Goal: Task Accomplishment & Management: Manage account settings

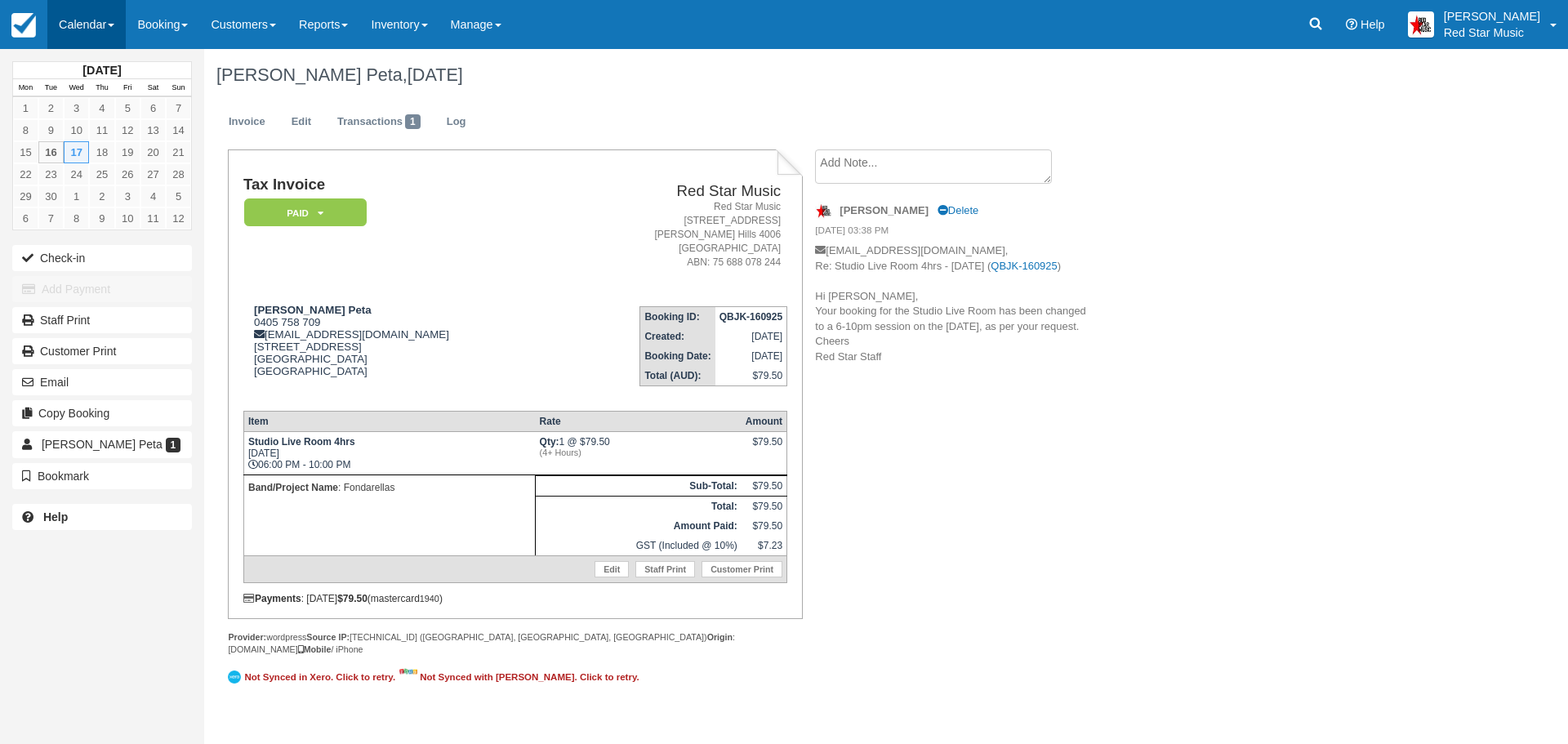
click at [66, 20] on link "Calendar" at bounding box center [87, 25] width 79 height 49
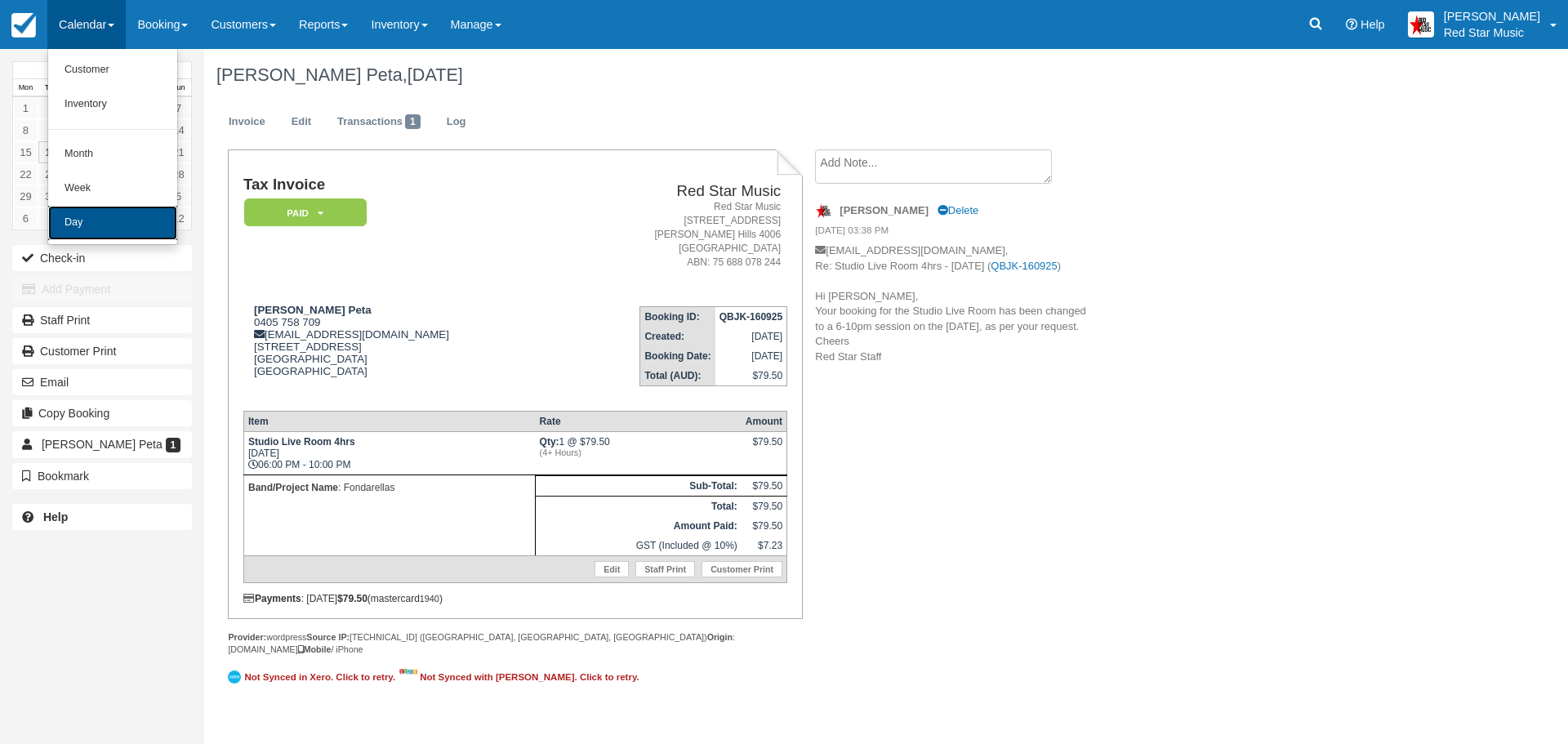
click at [74, 216] on link "Day" at bounding box center [113, 223] width 129 height 34
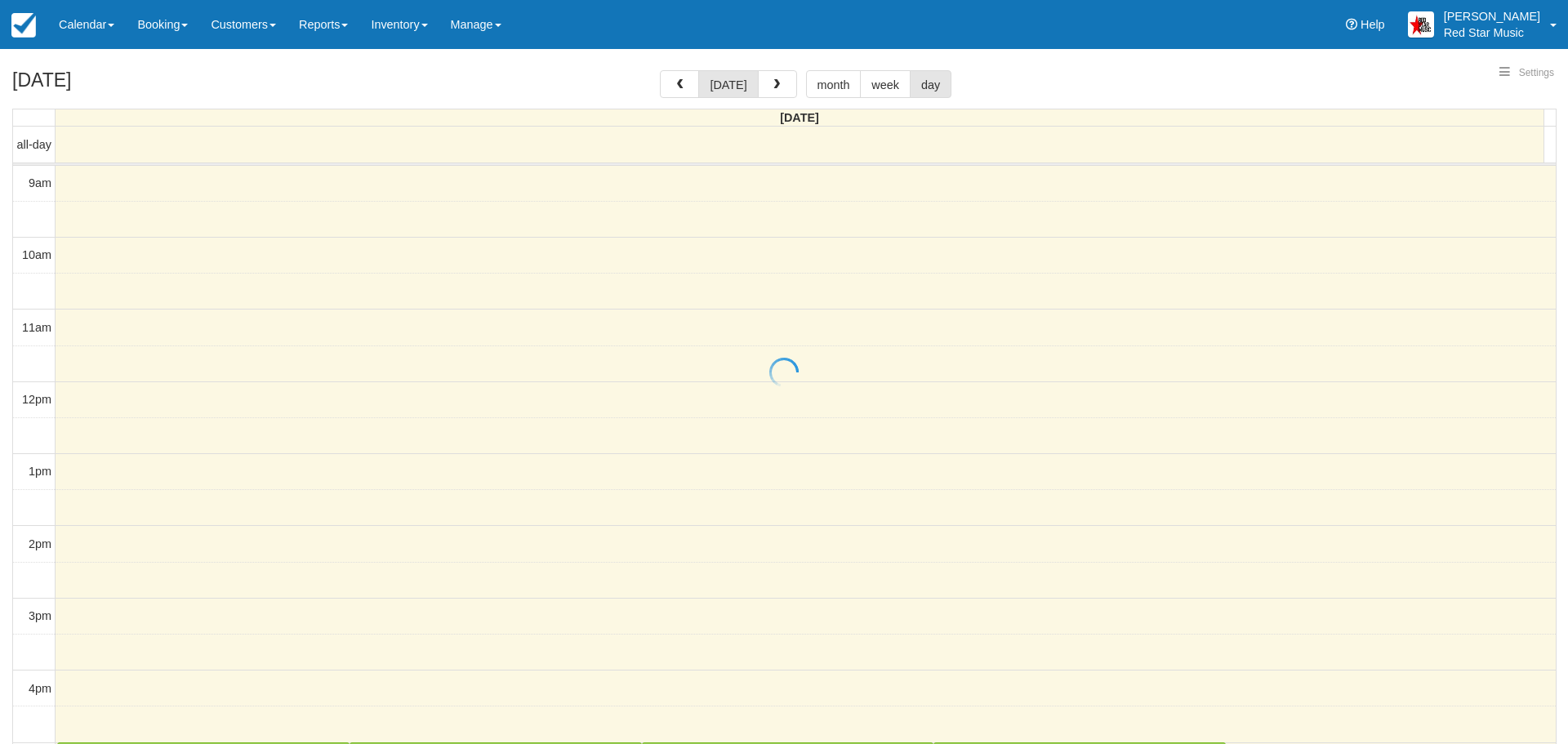
select select
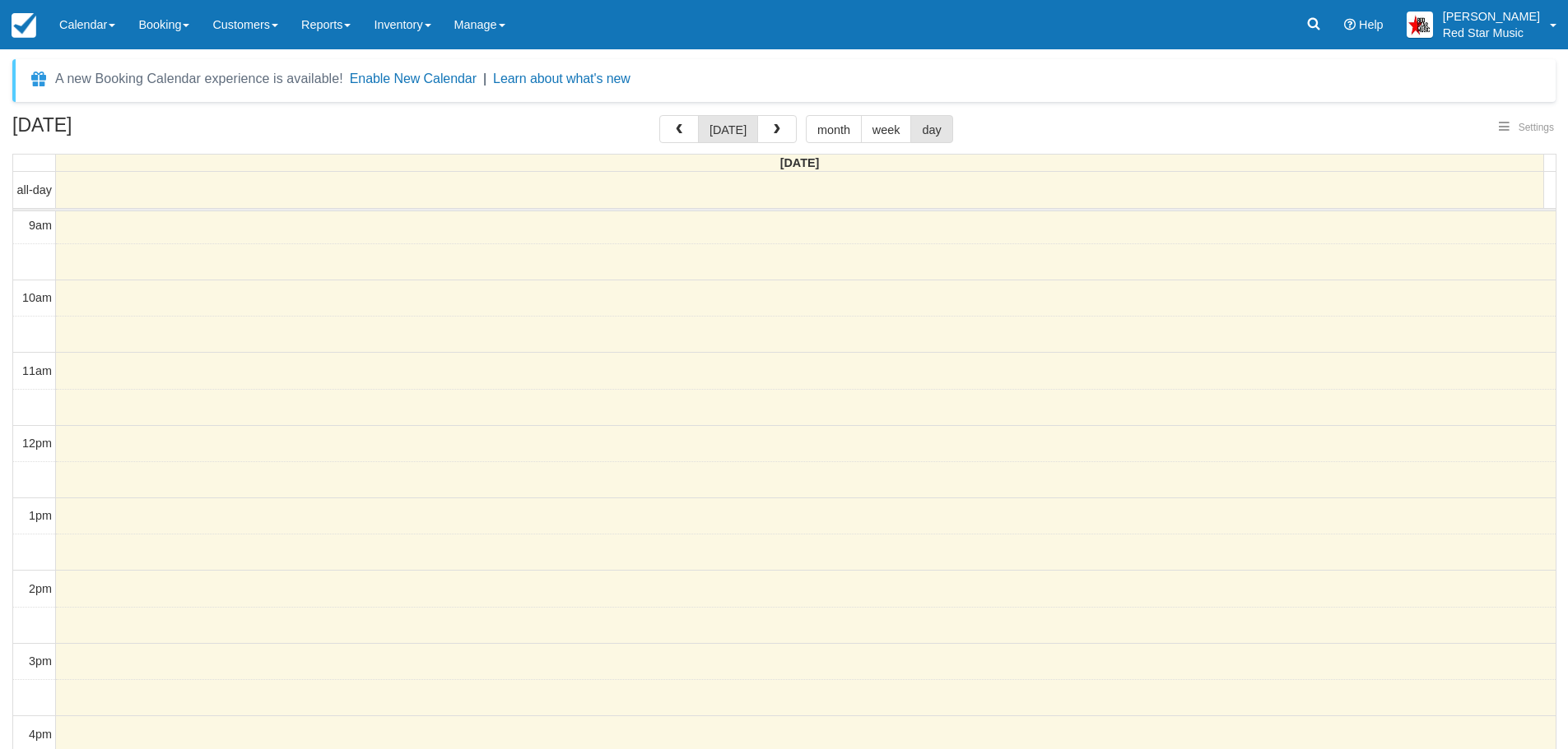
select select
click at [772, 125] on span "button" at bounding box center [777, 130] width 12 height 12
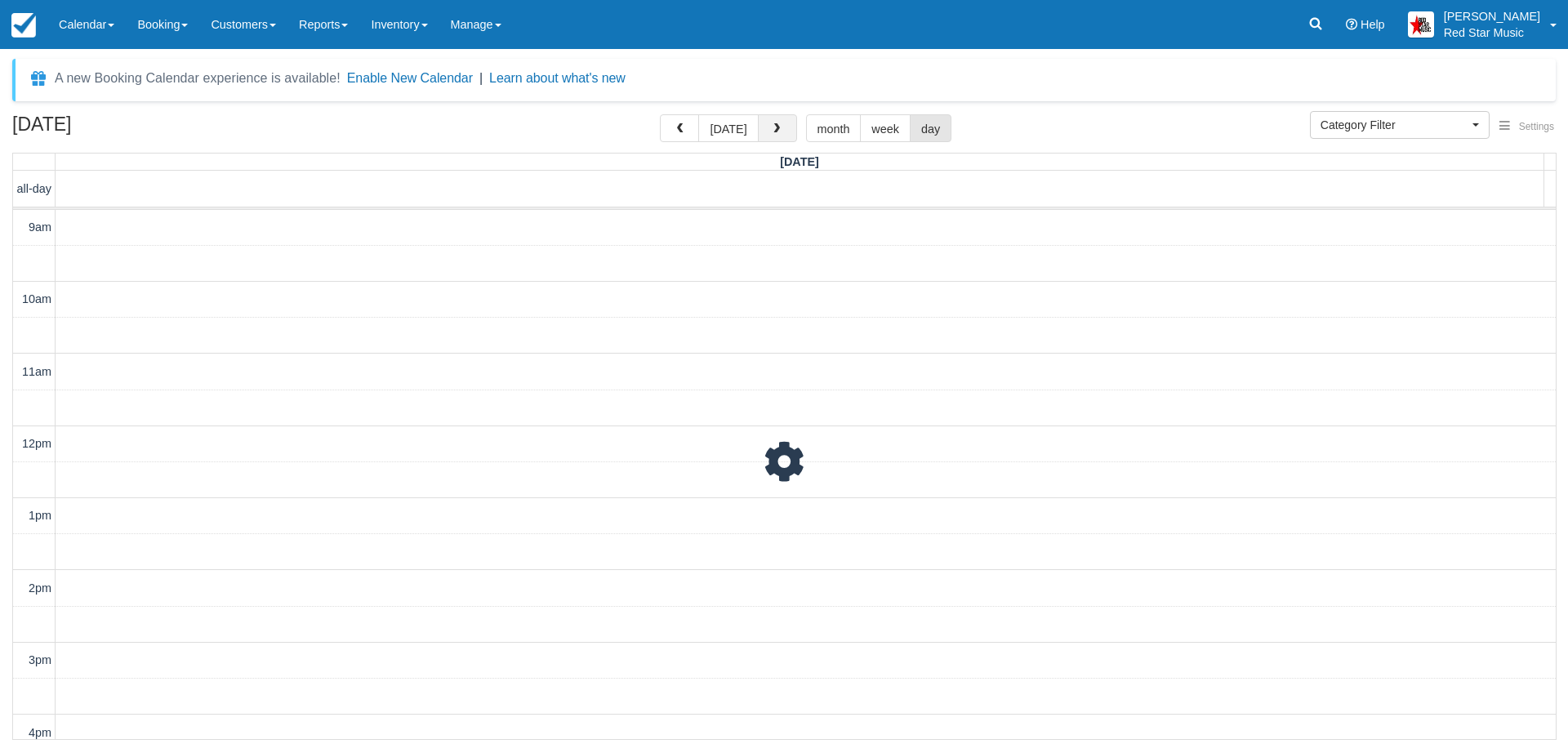
scroll to position [146, 0]
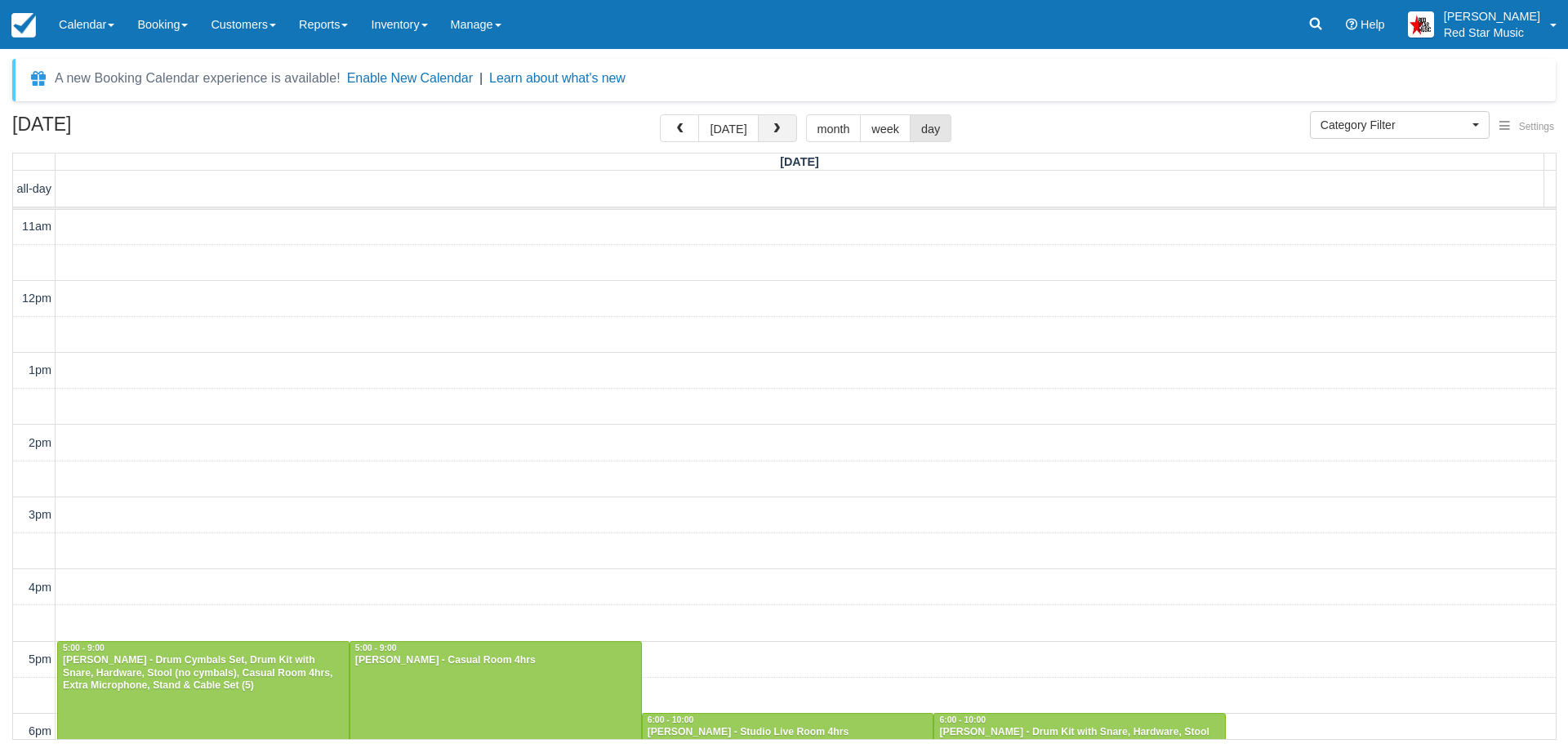
click at [771, 124] on span "button" at bounding box center [776, 129] width 11 height 11
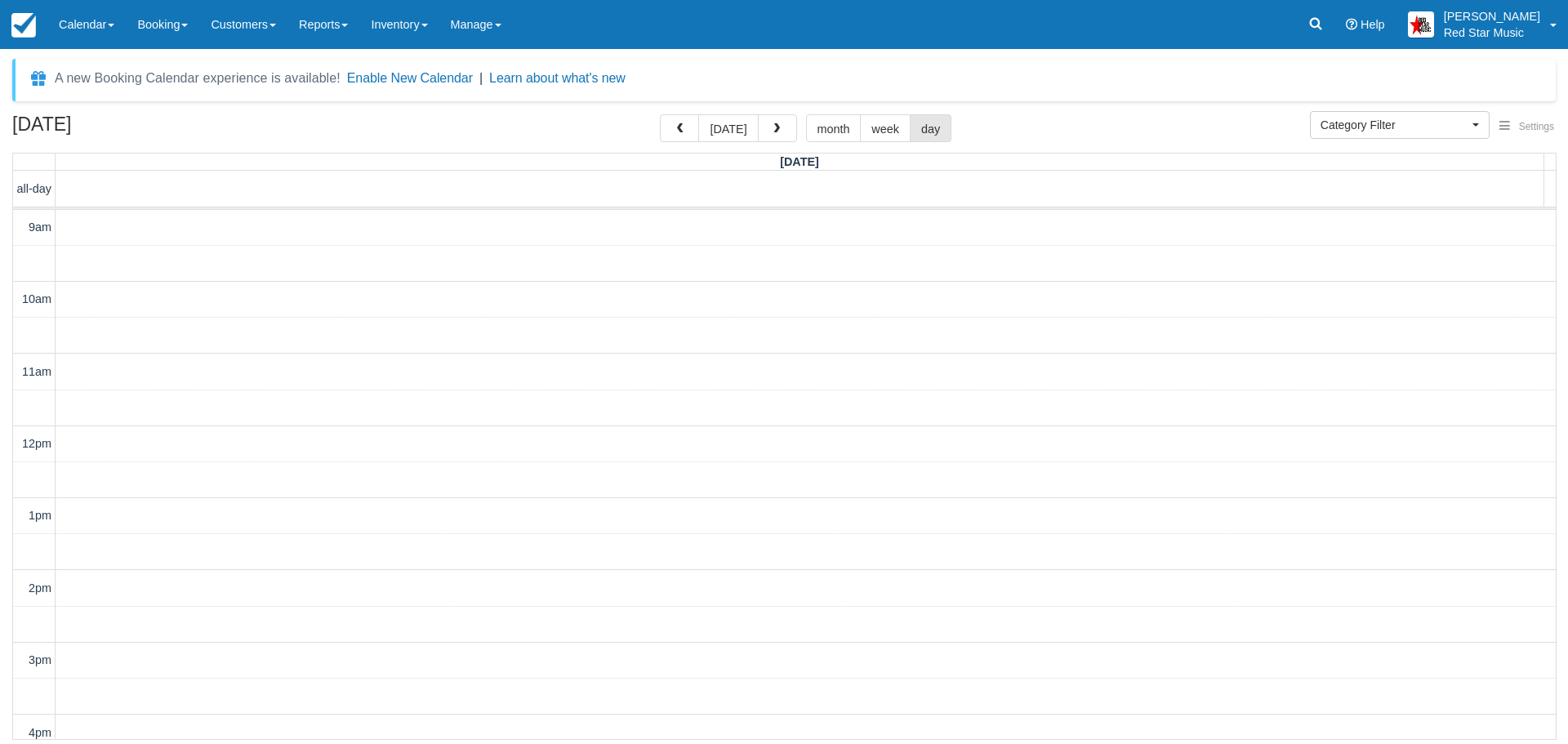
scroll to position [146, 0]
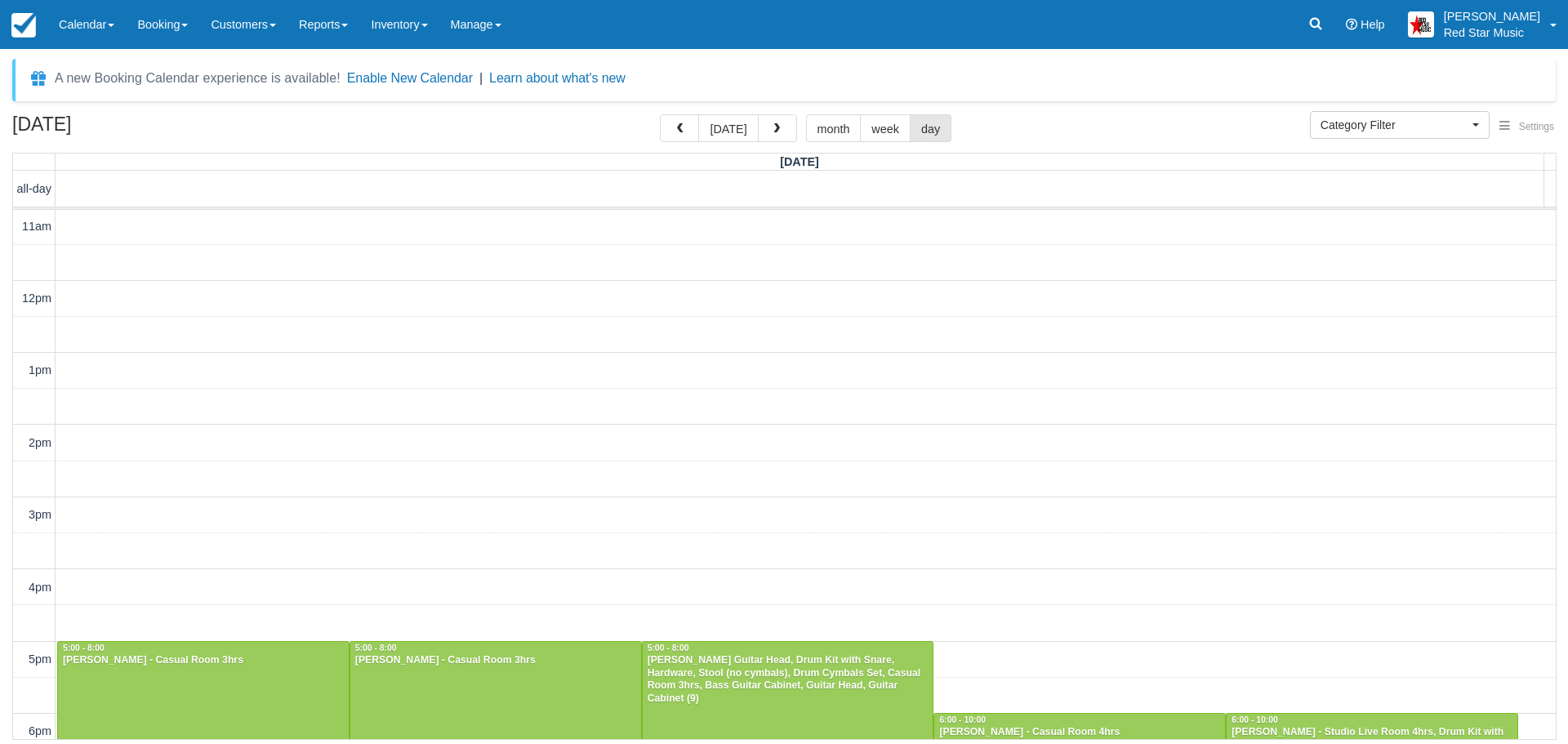
click at [771, 124] on span "button" at bounding box center [776, 129] width 11 height 11
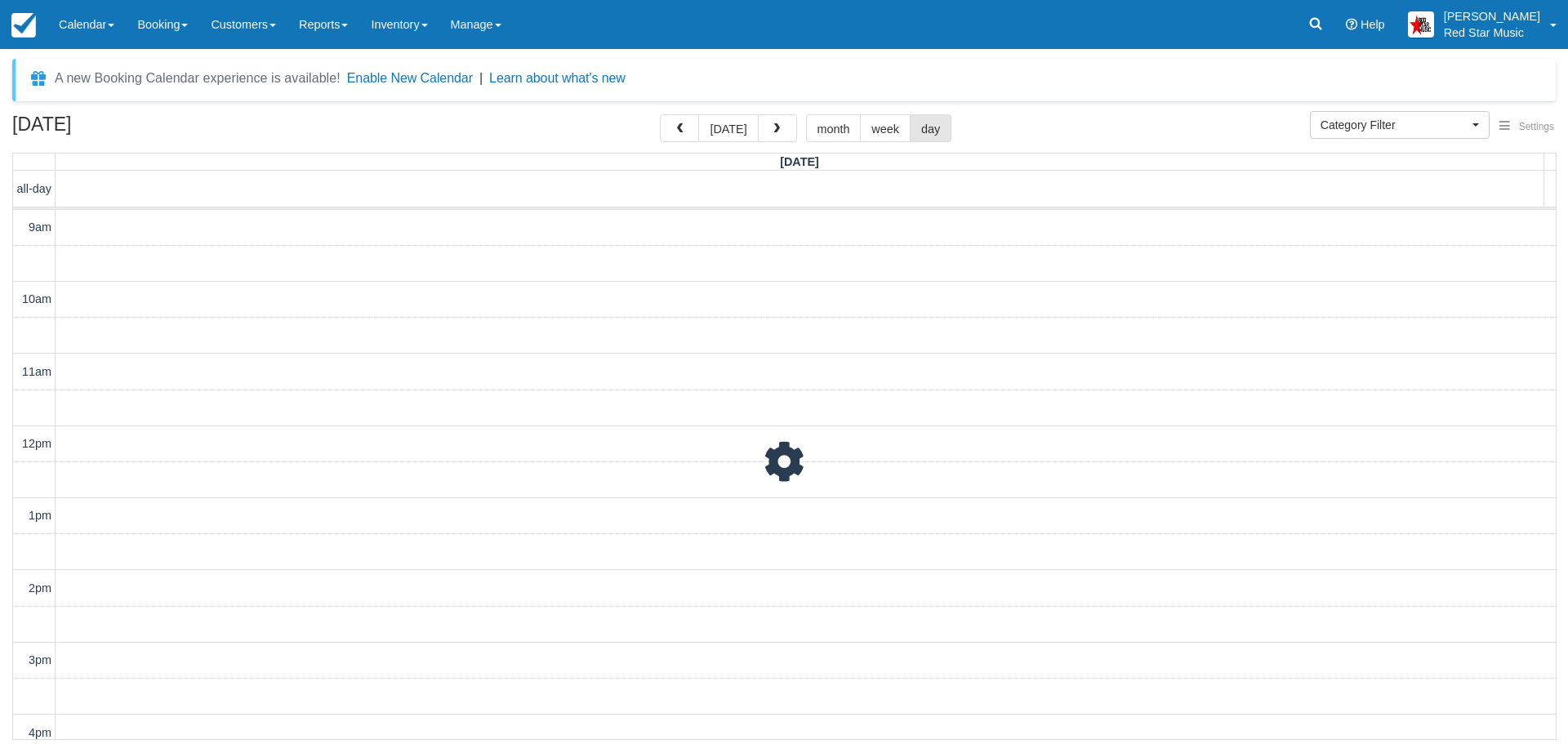
scroll to position [146, 0]
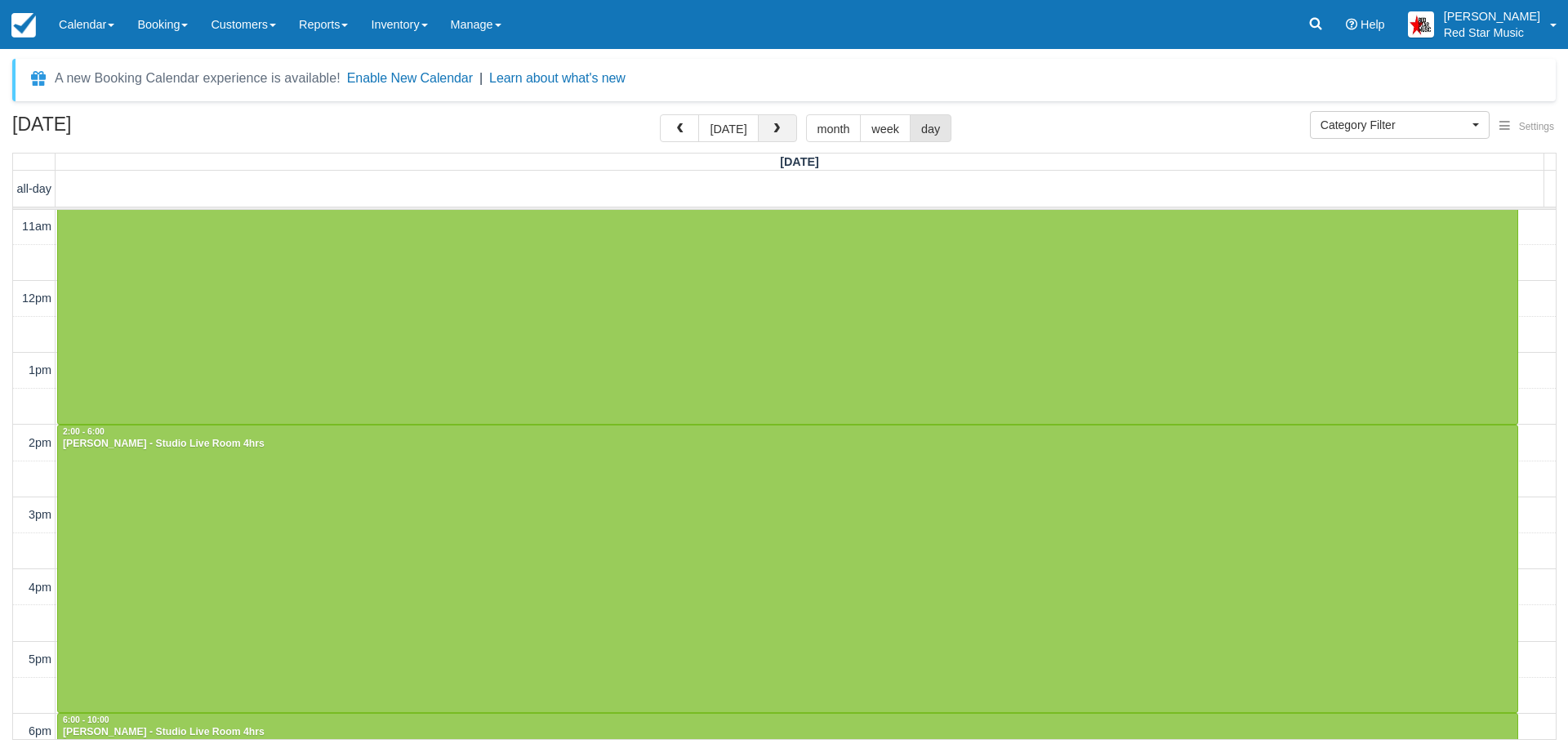
click at [771, 124] on span "button" at bounding box center [776, 129] width 11 height 11
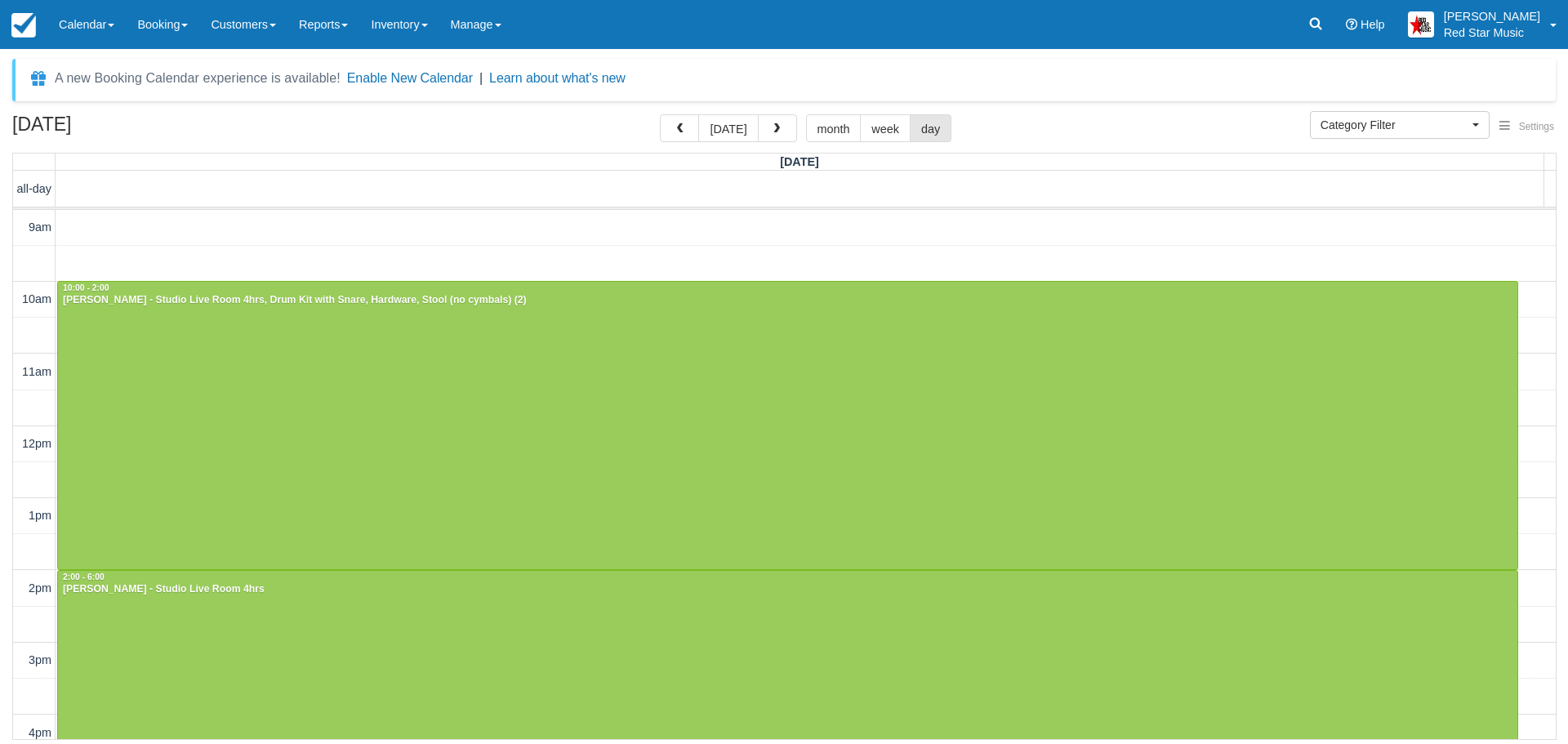
scroll to position [119, 0]
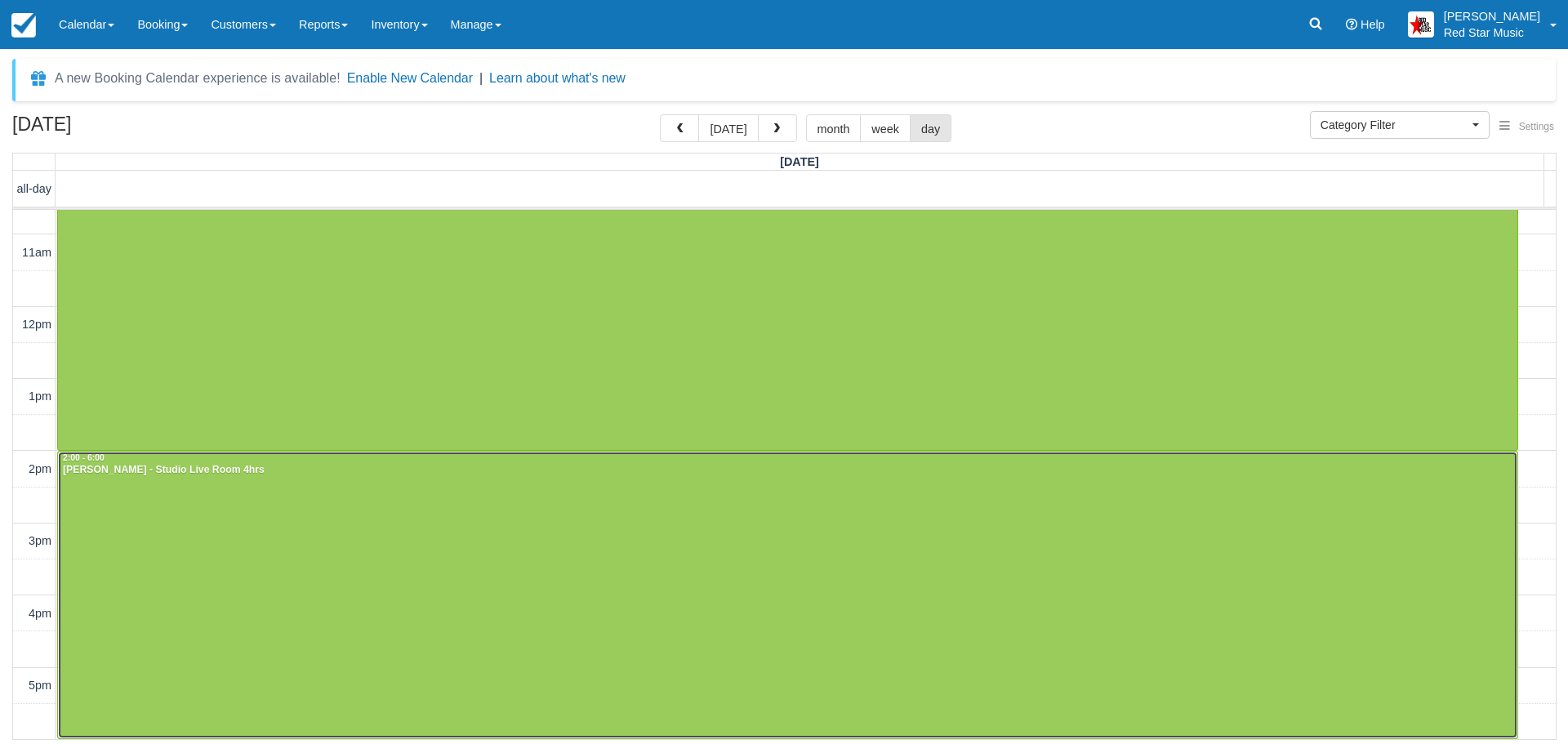
click at [631, 575] on div at bounding box center [788, 595] width 1459 height 286
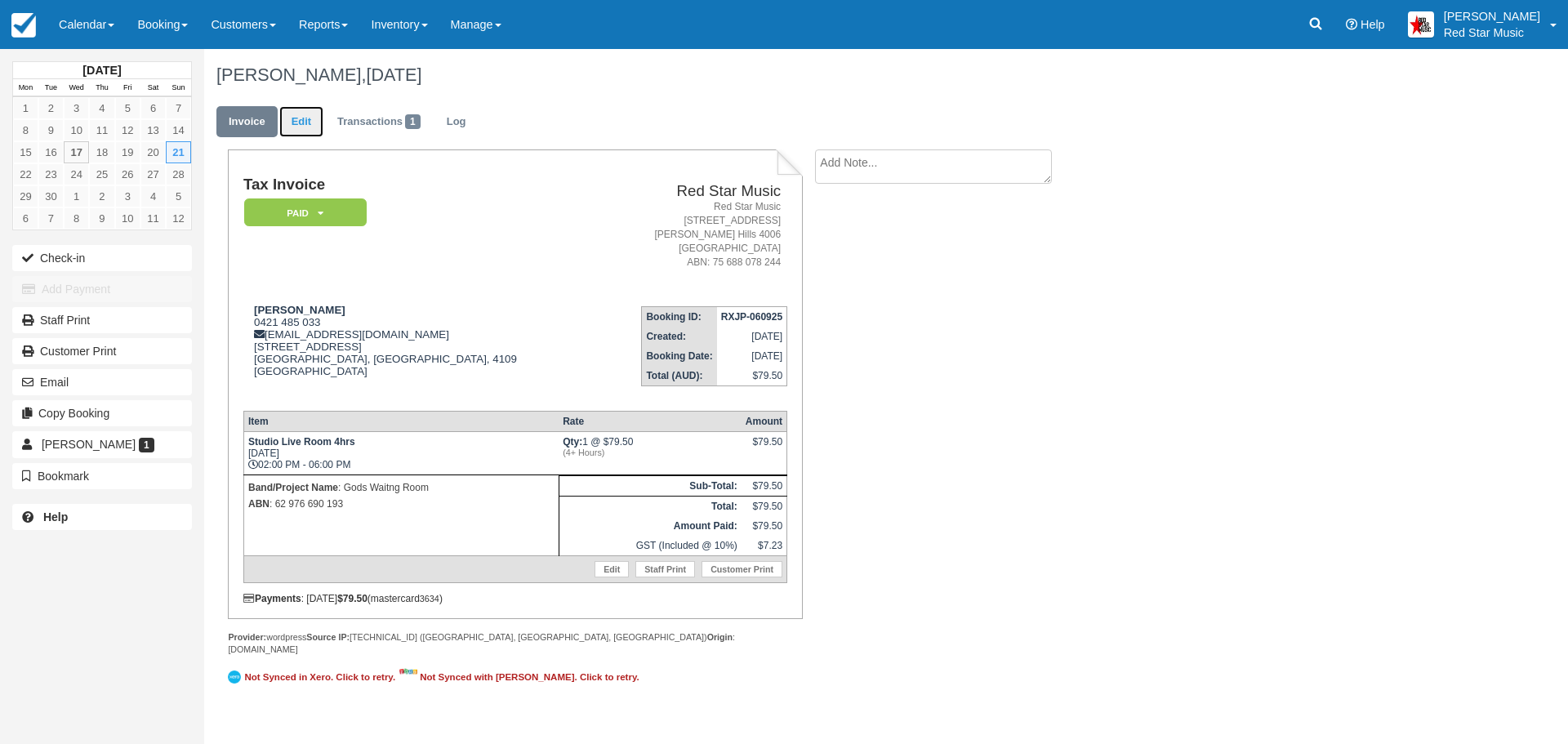
click at [294, 121] on link "Edit" at bounding box center [301, 122] width 44 height 32
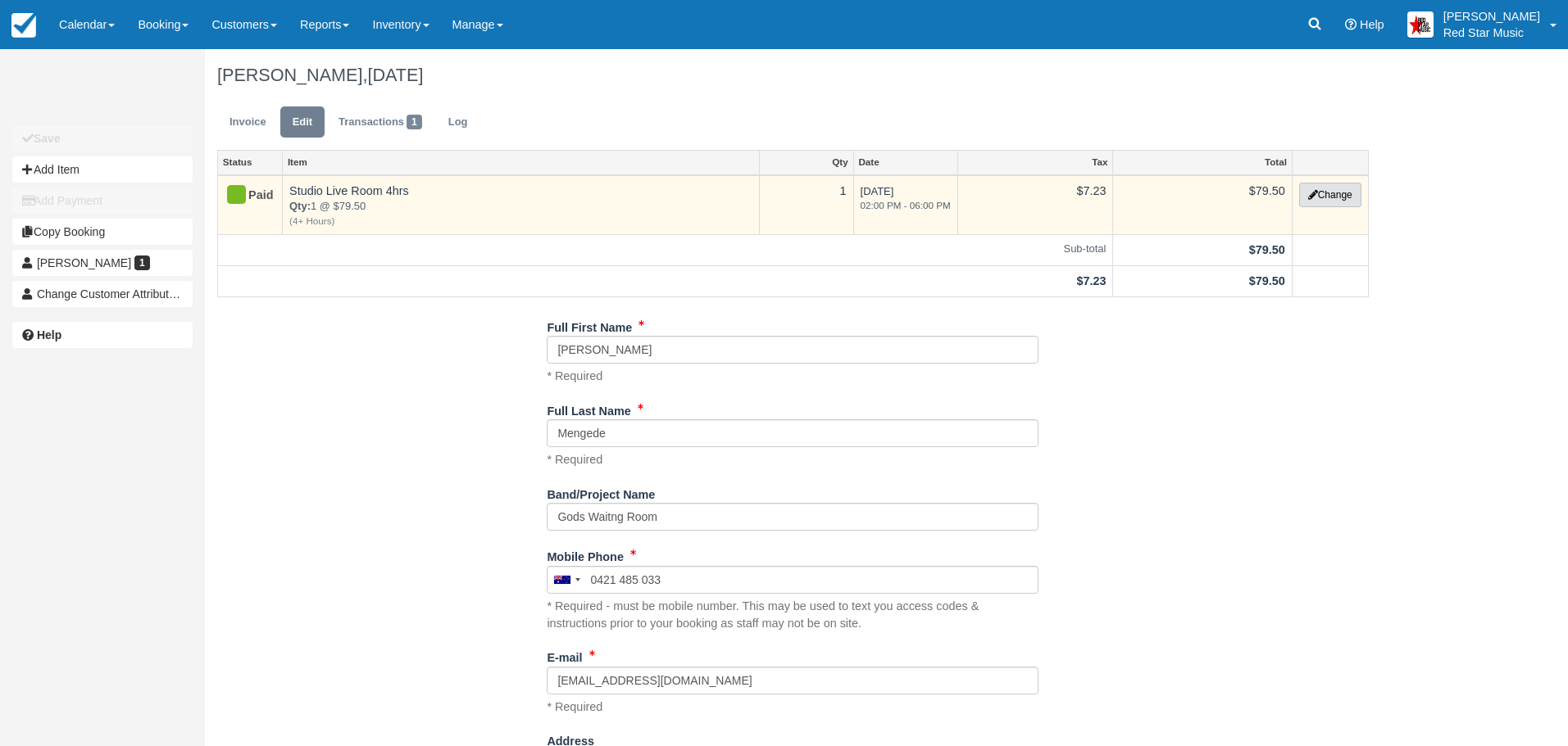
click at [1331, 196] on button "Change" at bounding box center [1330, 195] width 62 height 25
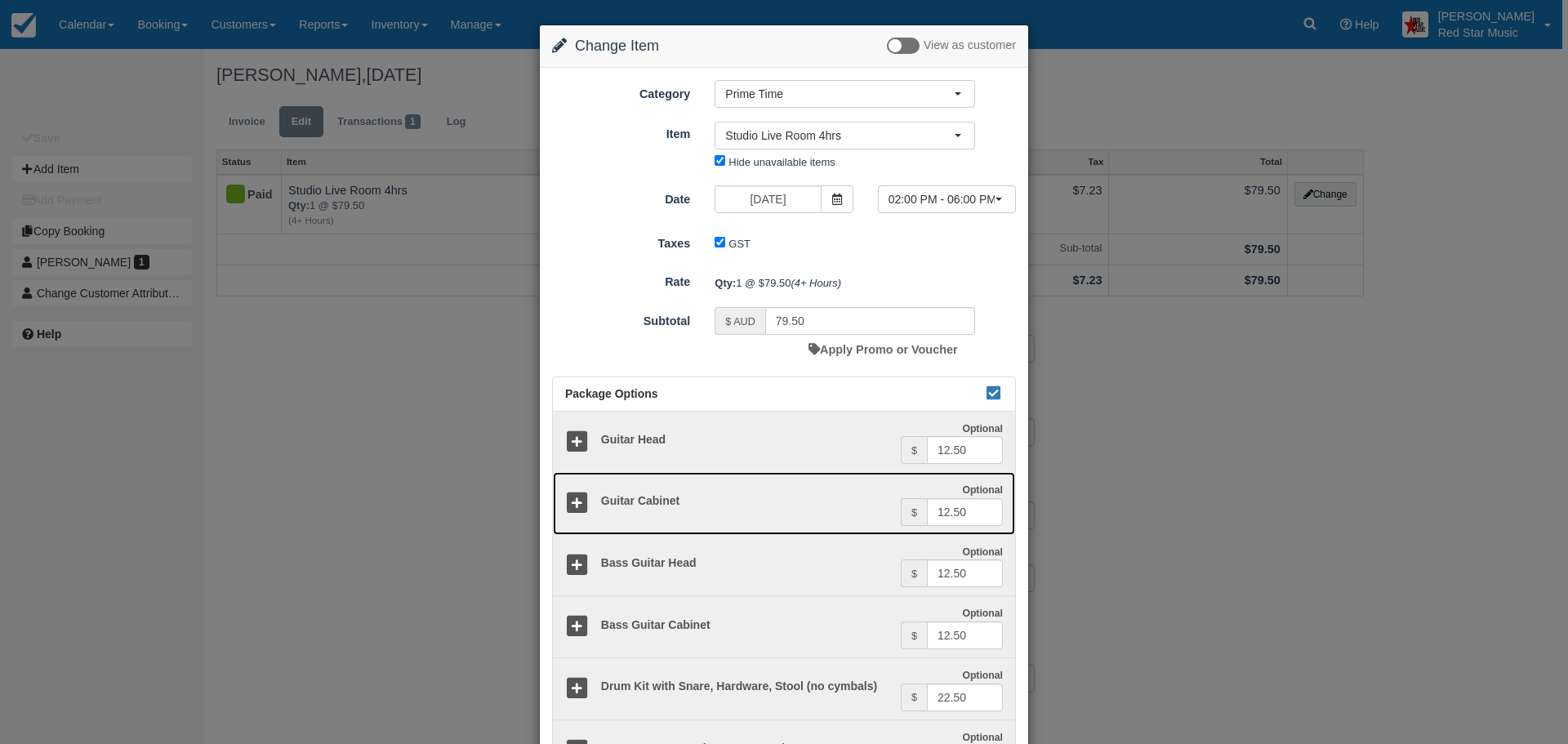
click at [578, 499] on icon at bounding box center [577, 503] width 24 height 24
click at [577, 500] on icon at bounding box center [577, 503] width 24 height 24
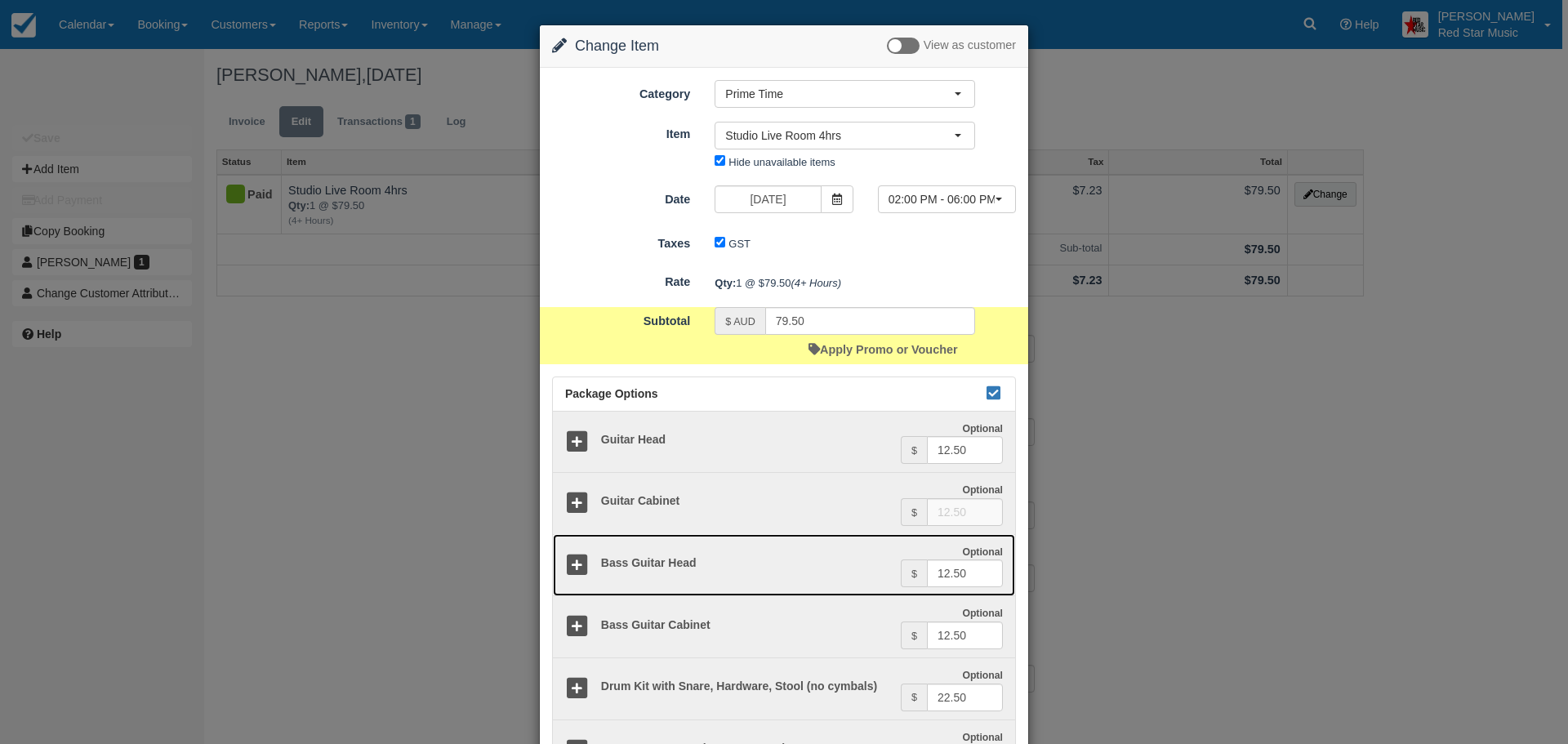
click at [568, 567] on icon at bounding box center [577, 566] width 24 height 24
click at [566, 558] on icon at bounding box center [577, 566] width 24 height 24
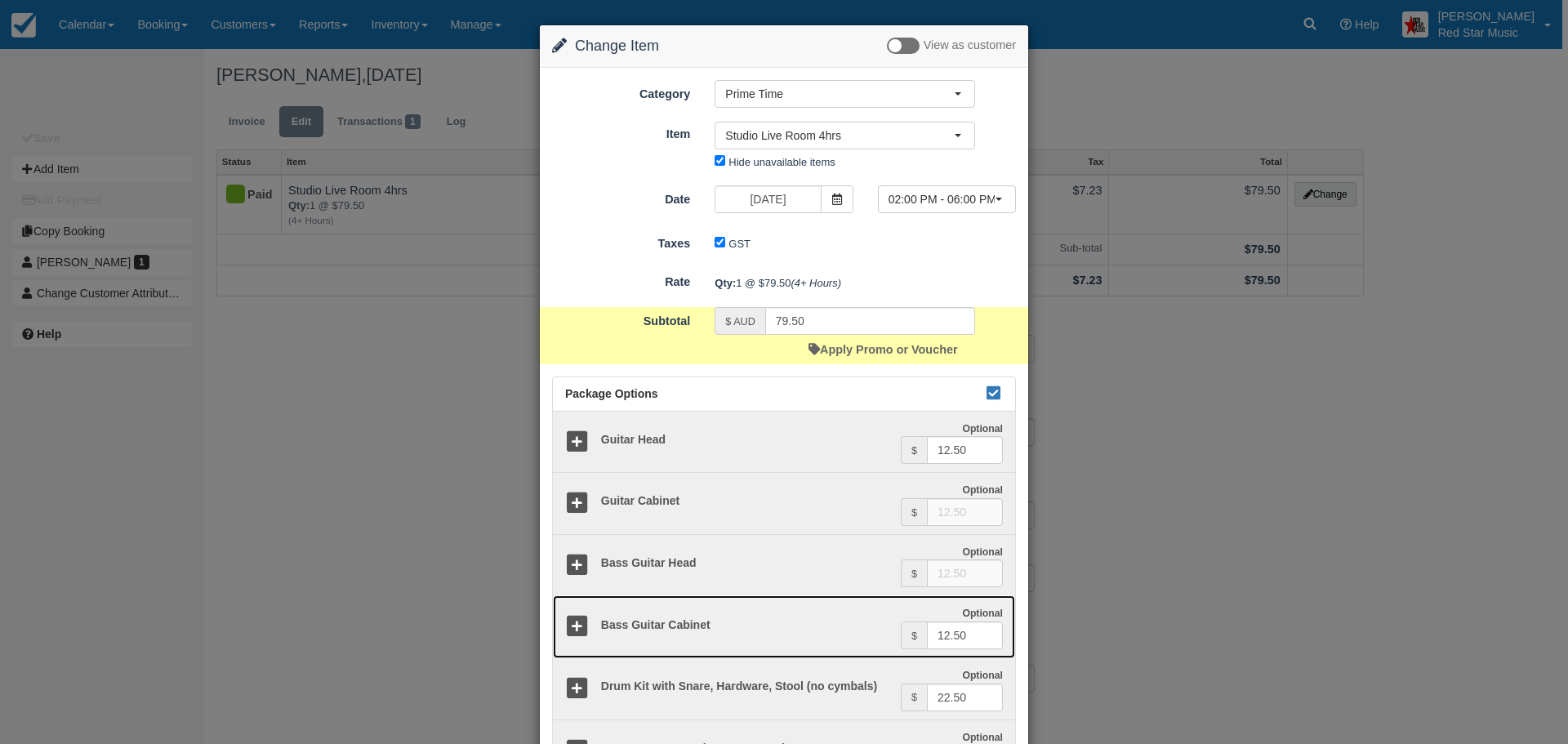
click at [569, 628] on icon at bounding box center [577, 627] width 24 height 24
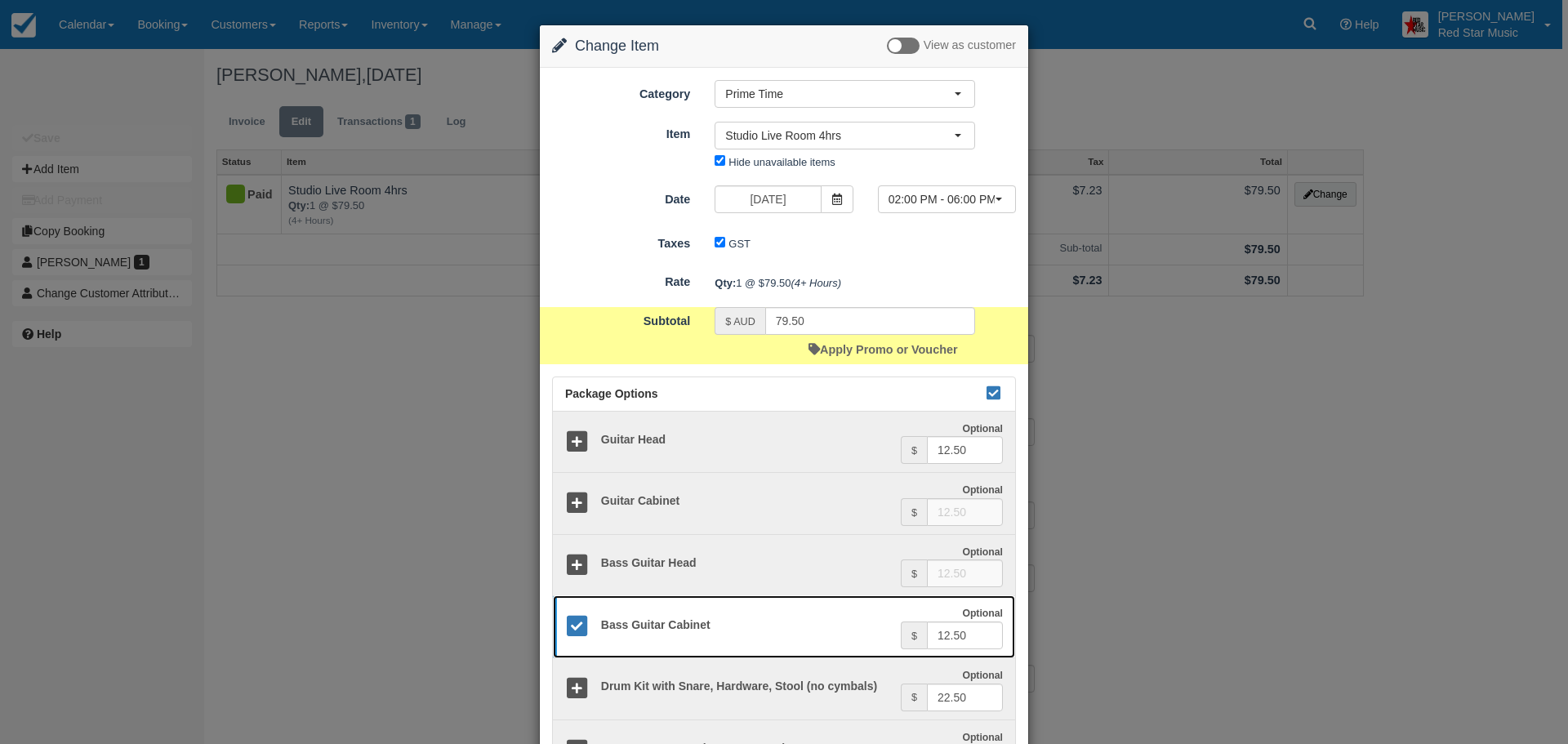
scroll to position [330, 0]
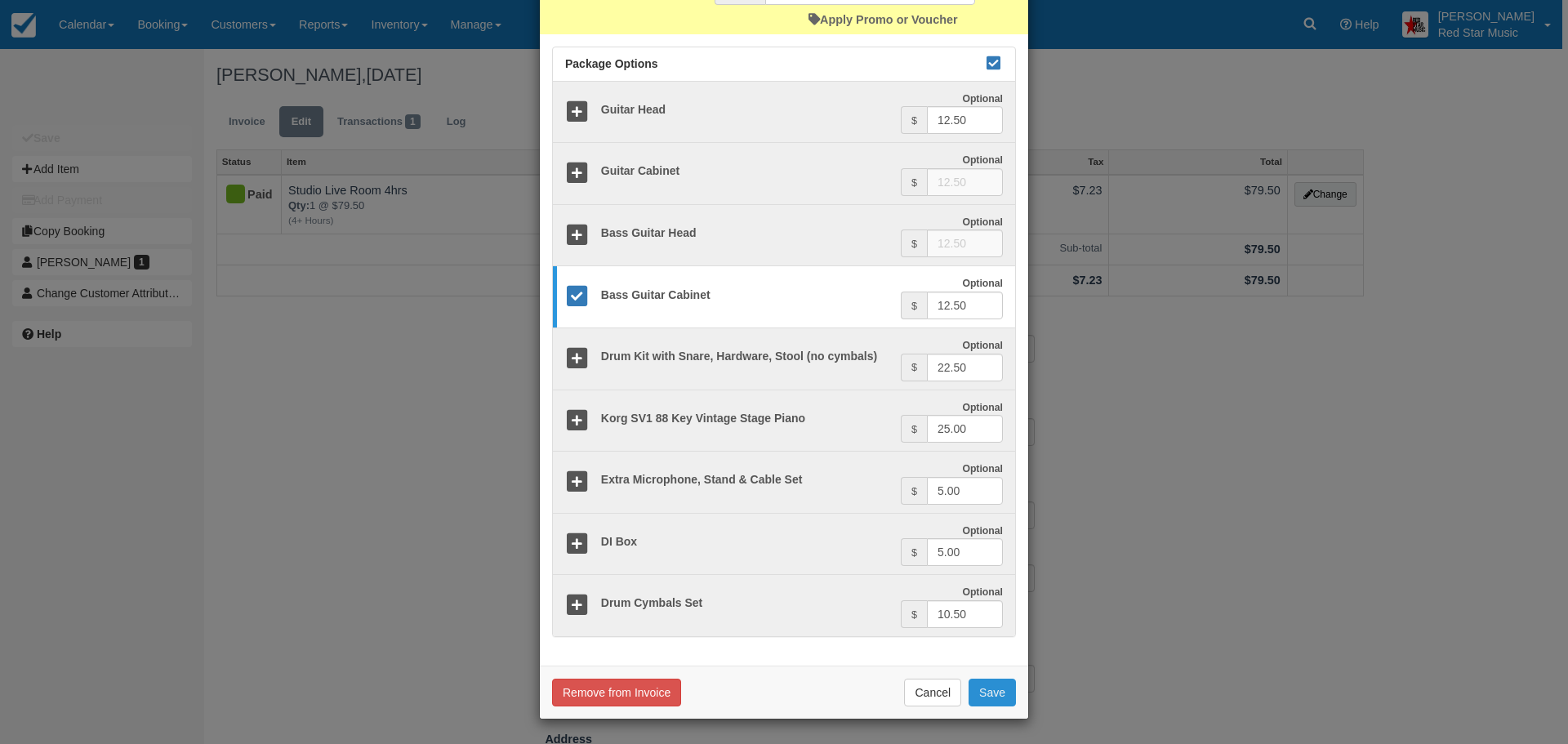
click at [987, 683] on button "Save" at bounding box center [992, 693] width 47 height 28
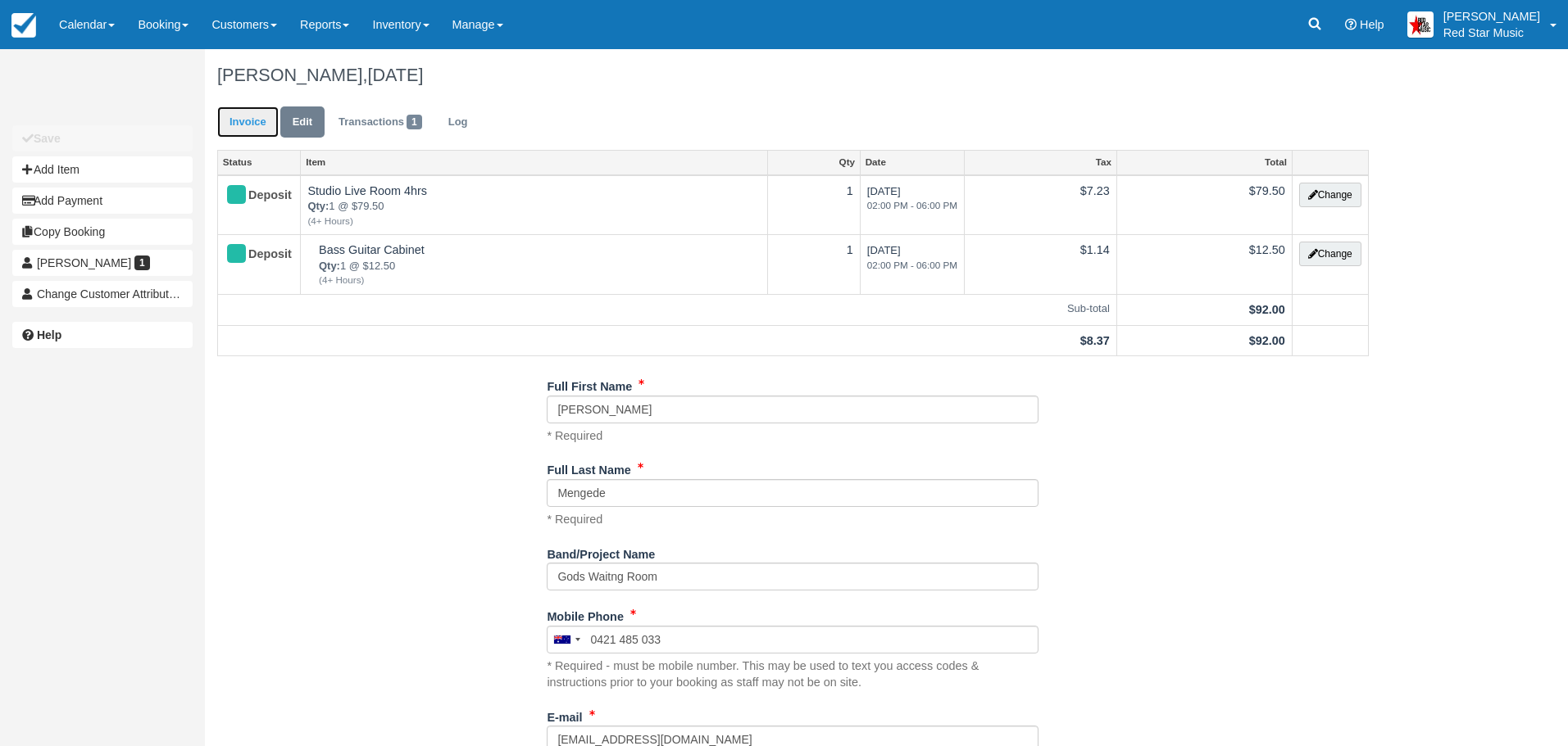
click at [244, 121] on link "Invoice" at bounding box center [248, 122] width 62 height 32
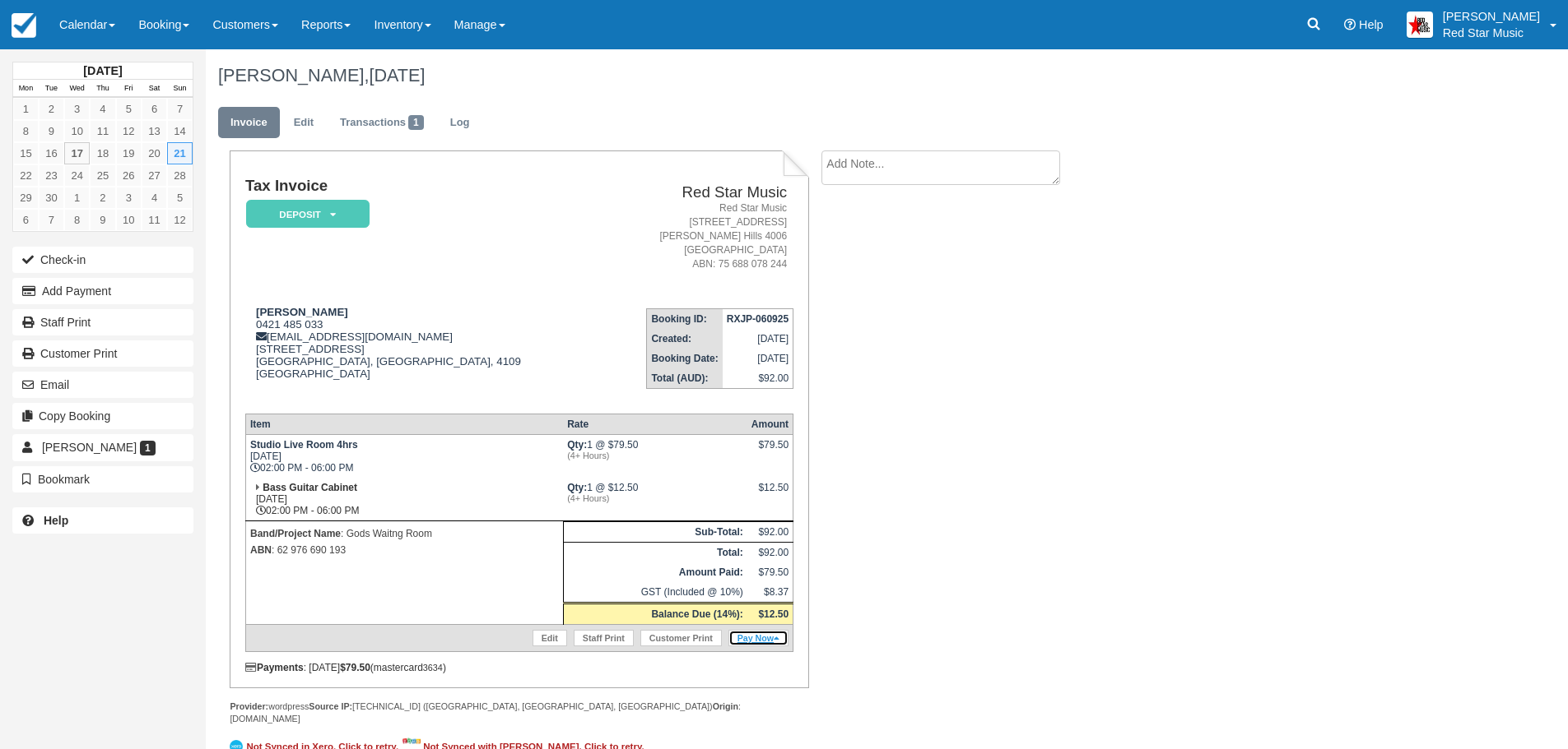
click at [761, 635] on link "Pay Now" at bounding box center [758, 639] width 60 height 16
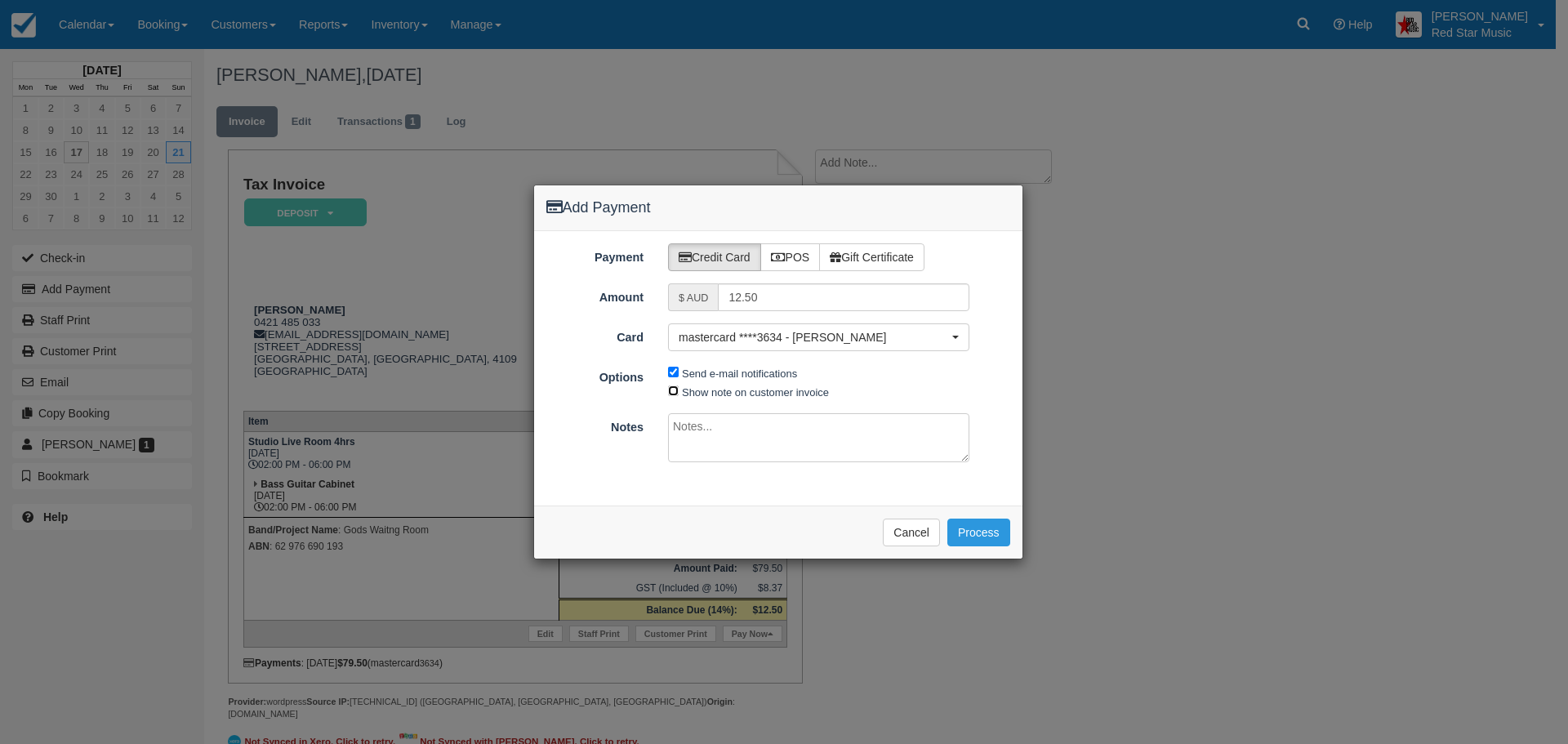
click at [674, 390] on input "Show note on customer invoice" at bounding box center [673, 390] width 11 height 11
checkbox input "true"
click at [702, 435] on textarea at bounding box center [819, 438] width 301 height 49
type textarea "Added by request"
click at [977, 529] on button "Process" at bounding box center [978, 533] width 63 height 28
